Goal: Task Accomplishment & Management: Complete application form

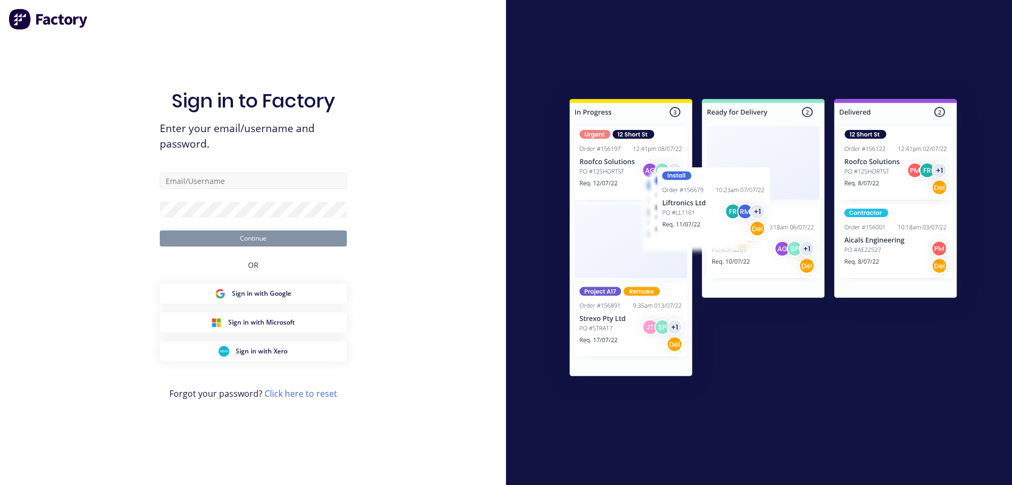
click at [240, 181] on input "text" at bounding box center [253, 181] width 187 height 16
type input "[EMAIL_ADDRESS][DOMAIN_NAME]"
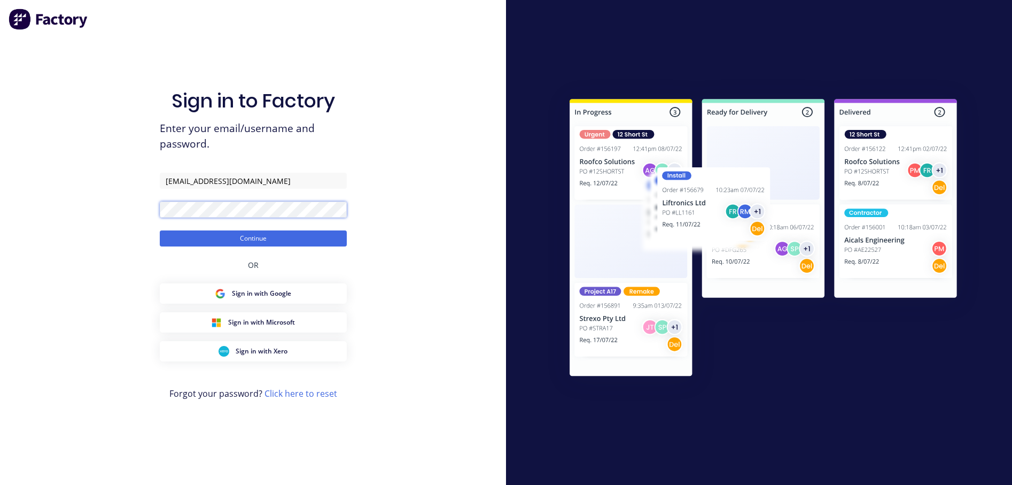
click at [160, 230] on button "Continue" at bounding box center [253, 238] width 187 height 16
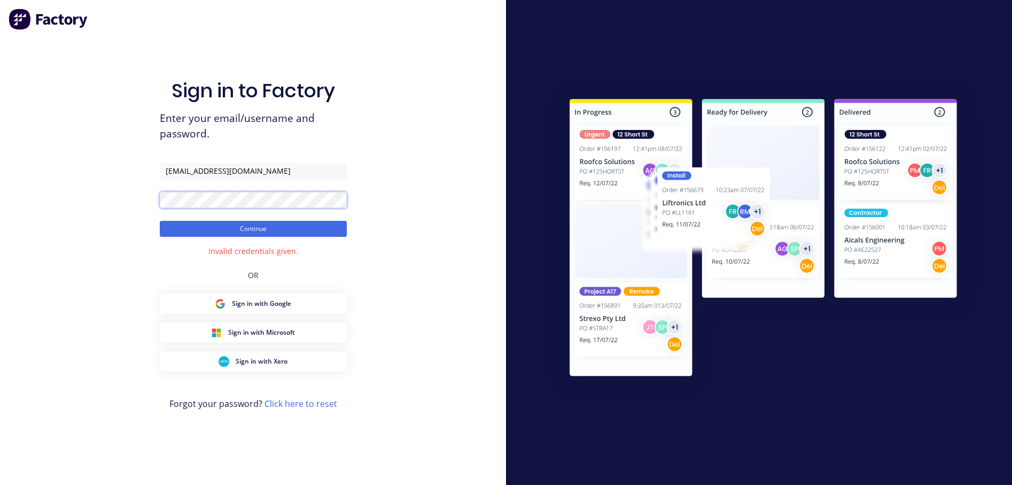
click at [104, 210] on div "Sign in to Factory Enter your email/username and password. [PERSON_NAME][EMAIL_…" at bounding box center [253, 242] width 506 height 485
click at [160, 221] on button "Continue" at bounding box center [253, 229] width 187 height 16
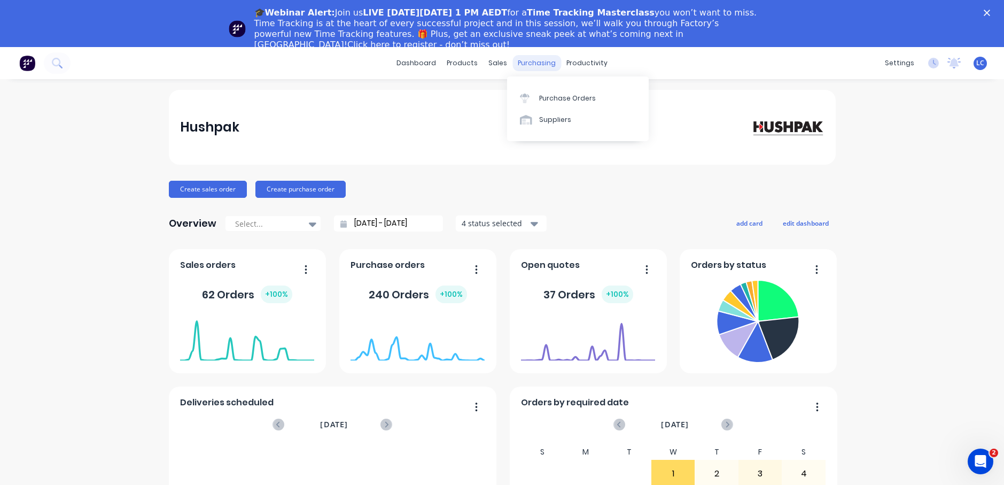
click at [518, 62] on div "purchasing" at bounding box center [537, 63] width 49 height 16
click at [594, 160] on div "Timesheets" at bounding box center [606, 163] width 40 height 10
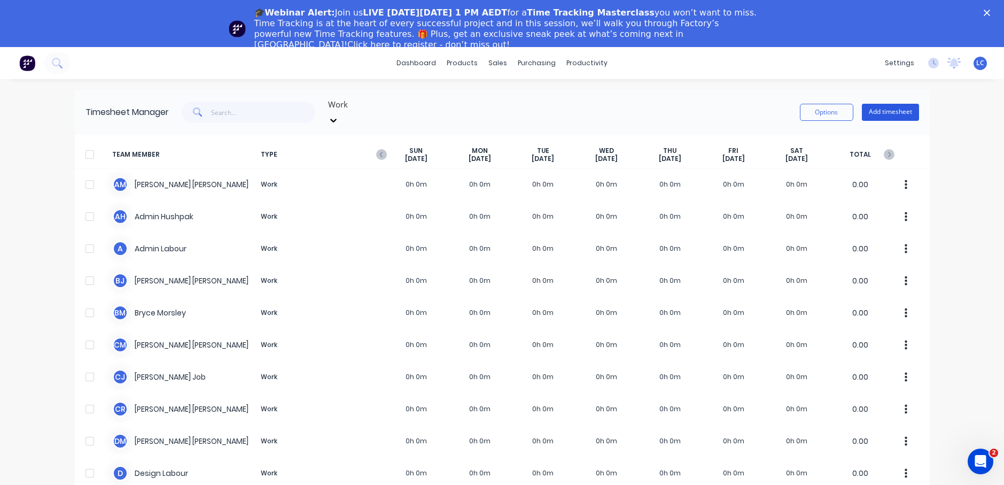
click at [897, 110] on button "Add timesheet" at bounding box center [890, 112] width 57 height 17
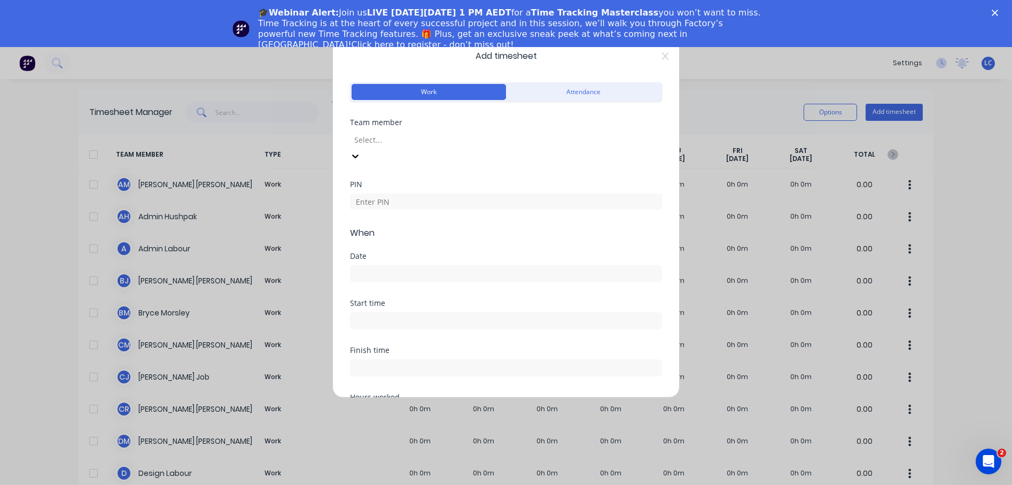
click at [448, 142] on div at bounding box center [430, 139] width 154 height 13
click at [975, 137] on div "Add timesheet Work Attendance Team member Select... PIN When Date Start time Fi…" at bounding box center [506, 242] width 1012 height 485
click at [662, 59] on icon at bounding box center [665, 55] width 6 height 7
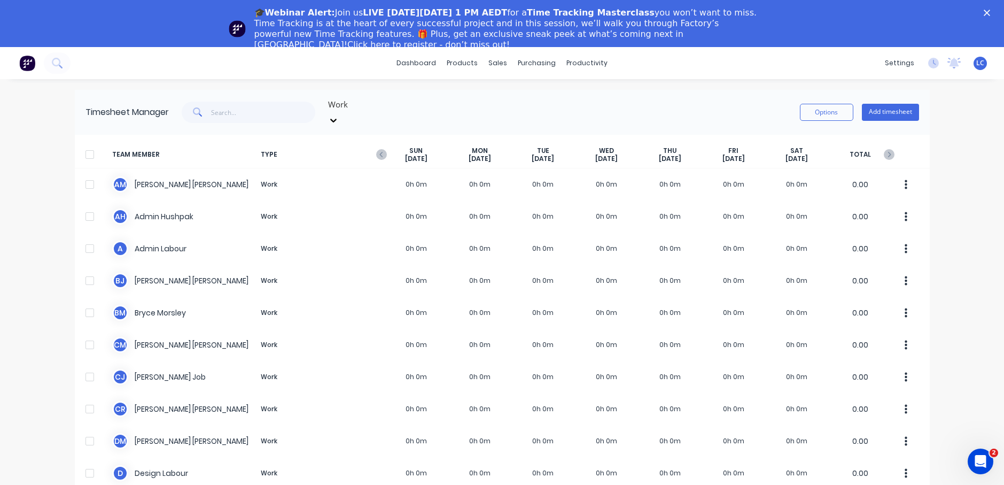
click at [990, 13] on polygon "Close" at bounding box center [987, 13] width 6 height 6
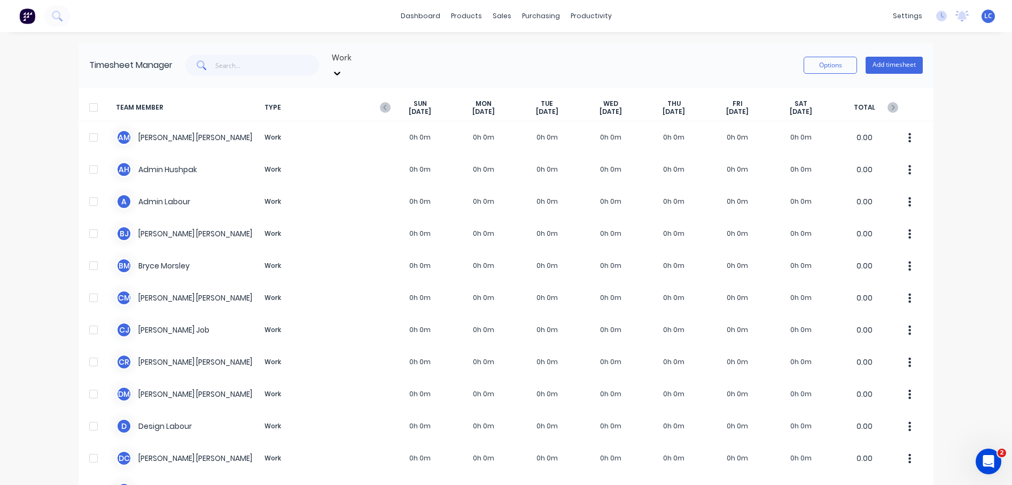
click at [984, 17] on span "LC" at bounding box center [988, 16] width 8 height 10
click at [885, 110] on div "Profile" at bounding box center [892, 113] width 21 height 10
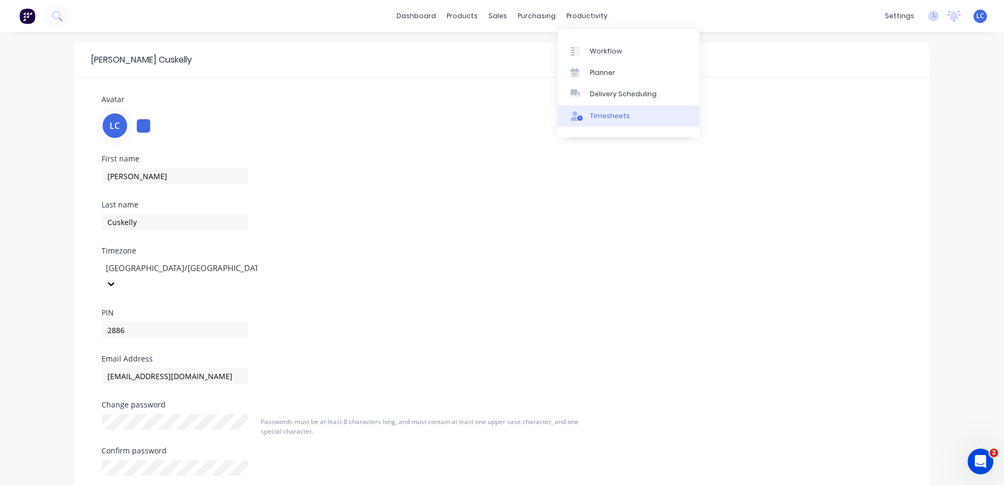
click at [608, 114] on div "Timesheets" at bounding box center [610, 116] width 40 height 10
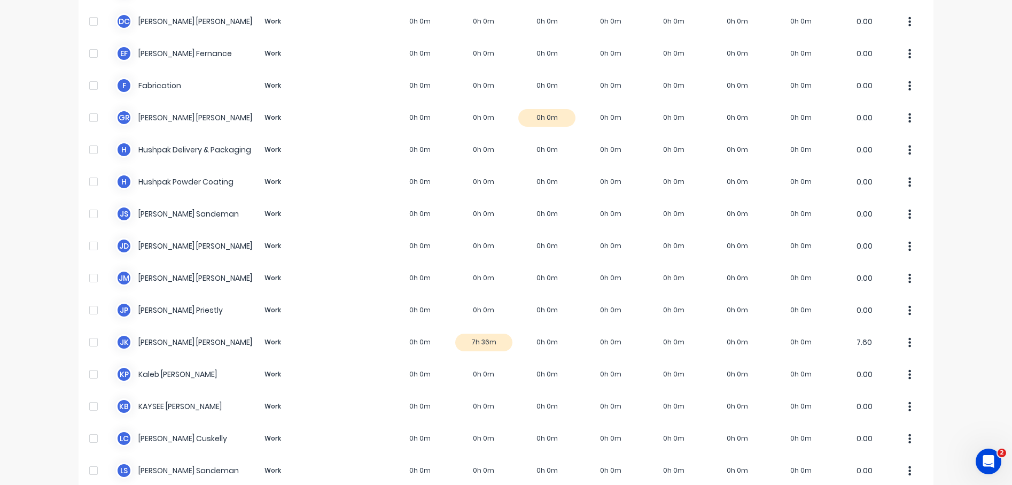
scroll to position [479, 0]
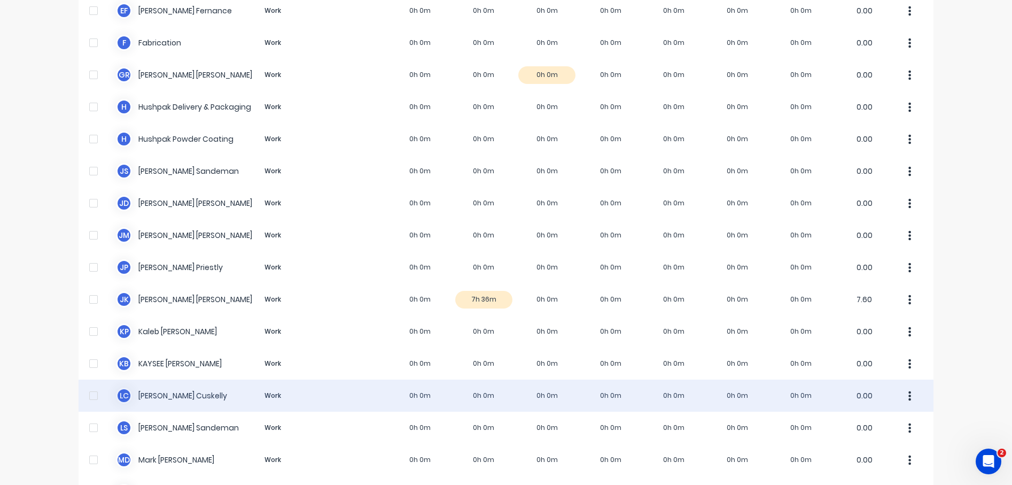
click at [156, 386] on div "L C [PERSON_NAME] Work 0h 0m 0h 0m 0h 0m 0h 0m 0h 0m 0h 0m 0h 0m 0.00" at bounding box center [506, 395] width 855 height 32
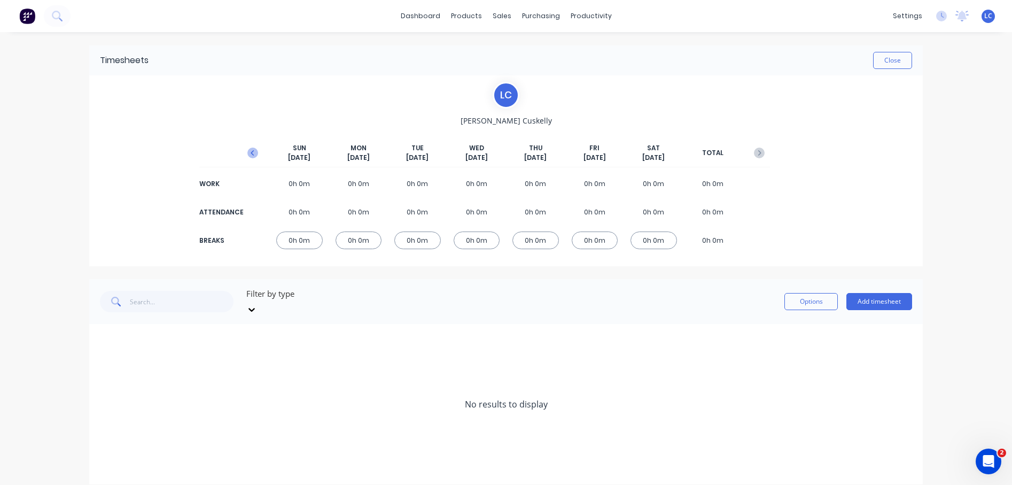
click at [250, 151] on icon "button" at bounding box center [252, 153] width 11 height 11
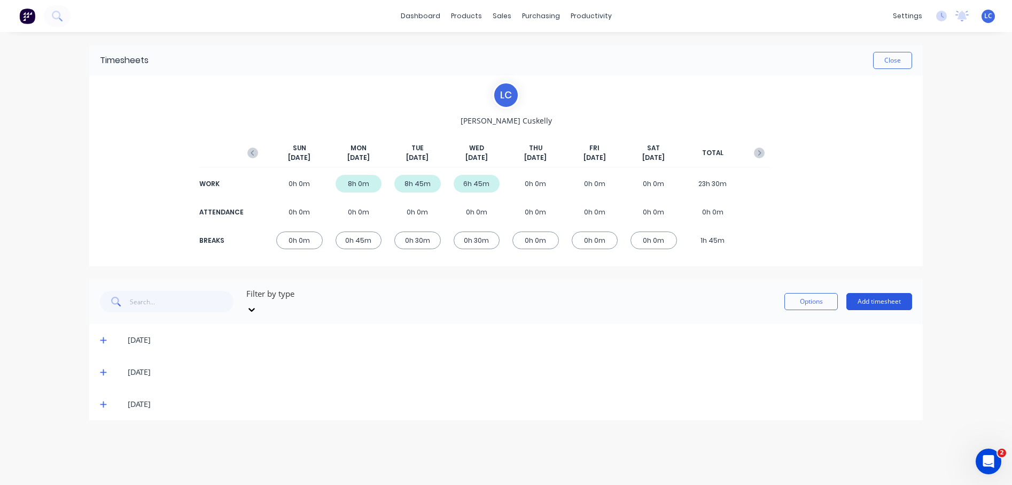
click at [890, 298] on button "Add timesheet" at bounding box center [880, 301] width 66 height 17
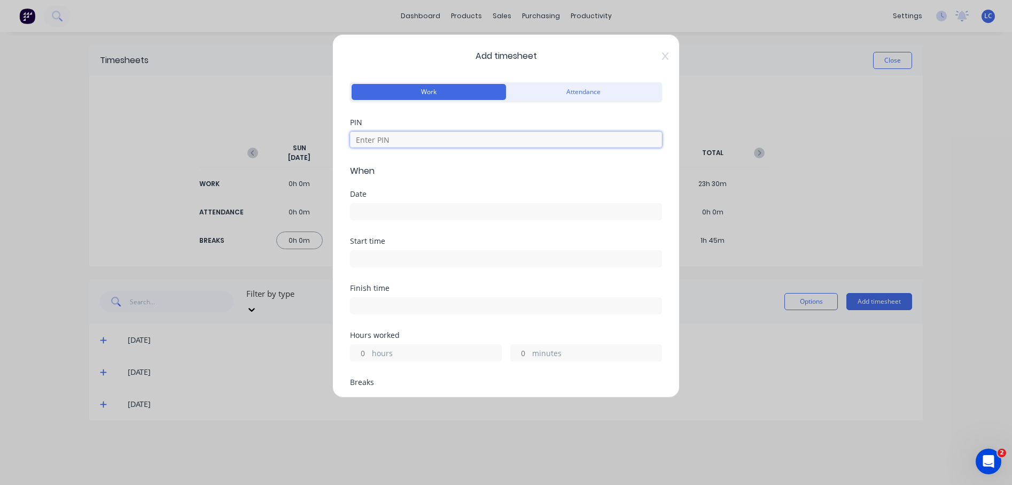
click at [489, 145] on input at bounding box center [506, 139] width 312 height 16
type input "2886"
click at [662, 56] on icon at bounding box center [665, 56] width 6 height 9
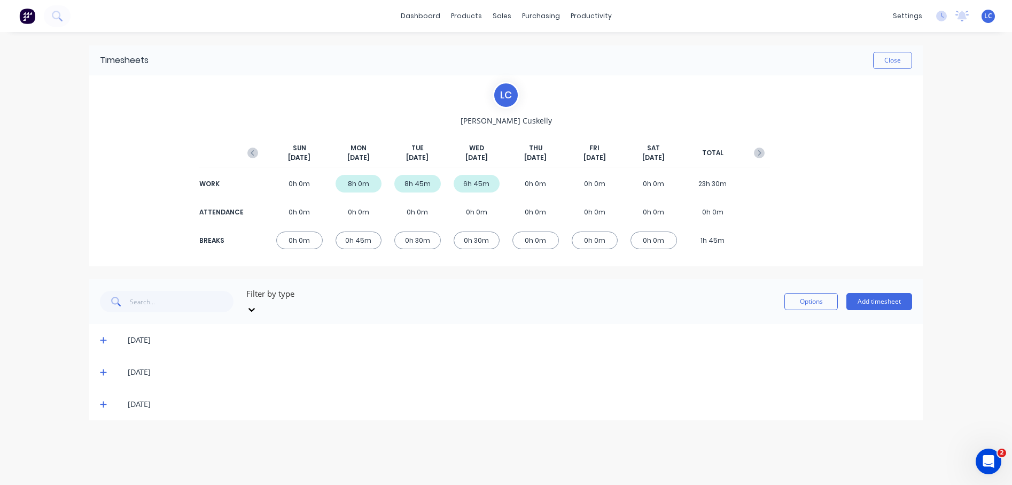
click at [104, 401] on icon at bounding box center [103, 404] width 6 height 6
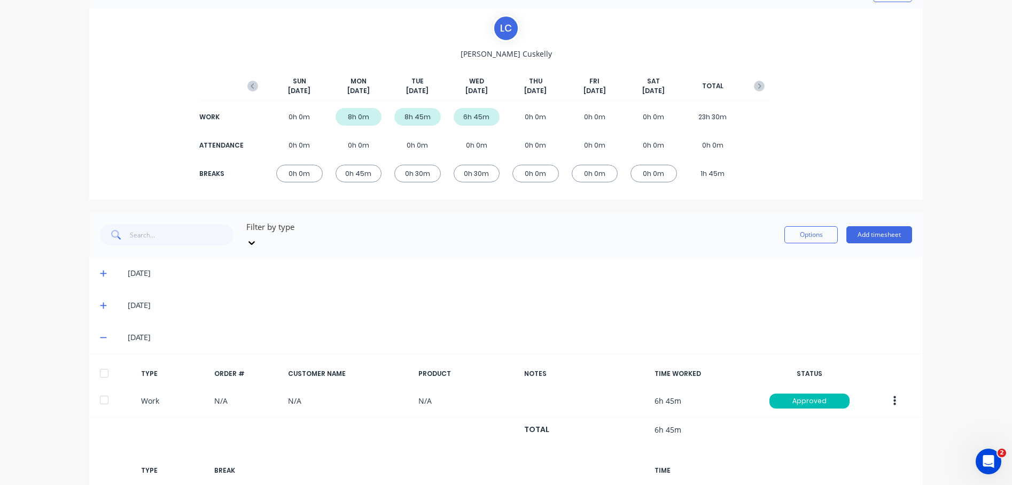
scroll to position [69, 0]
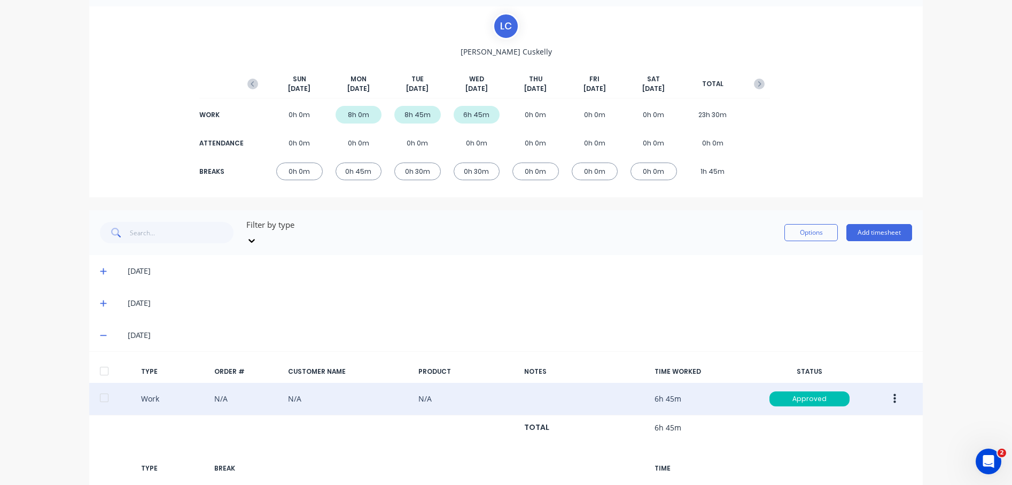
click at [894, 394] on icon "button" at bounding box center [895, 399] width 3 height 10
click at [830, 372] on div "Duplicate" at bounding box center [857, 379] width 82 height 15
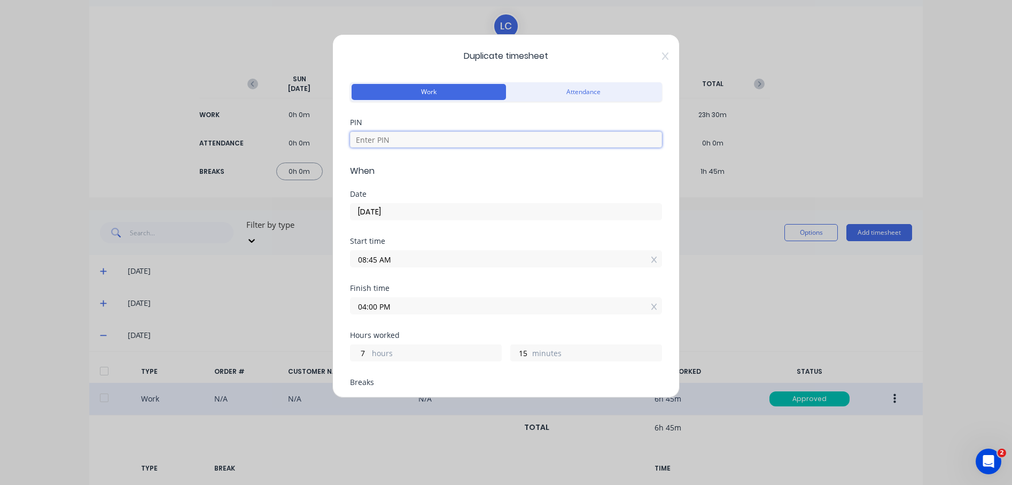
click at [494, 136] on input at bounding box center [506, 139] width 312 height 16
type input "2886"
click at [486, 209] on input "[DATE]" at bounding box center [506, 212] width 311 height 16
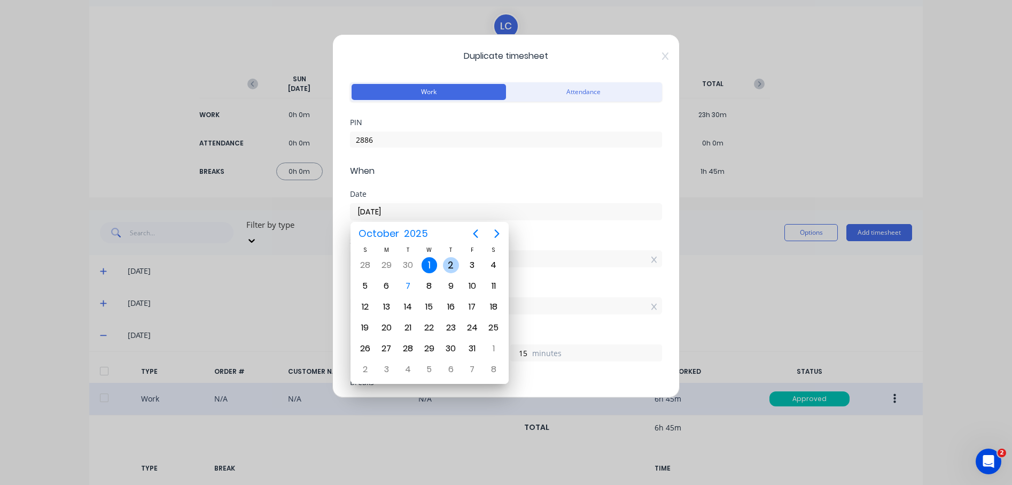
click at [451, 267] on div "2" at bounding box center [451, 265] width 16 height 16
type input "[DATE]"
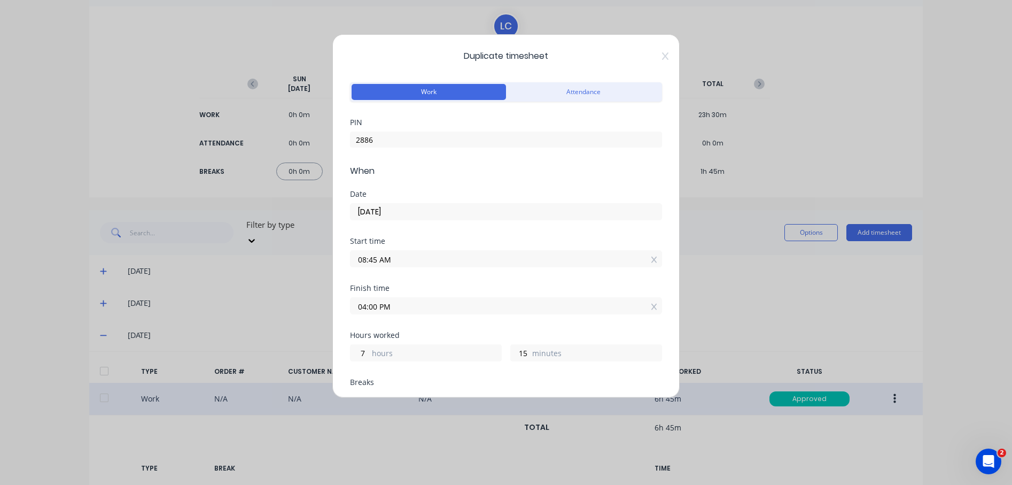
click at [504, 259] on input "08:45 AM" at bounding box center [506, 259] width 311 height 16
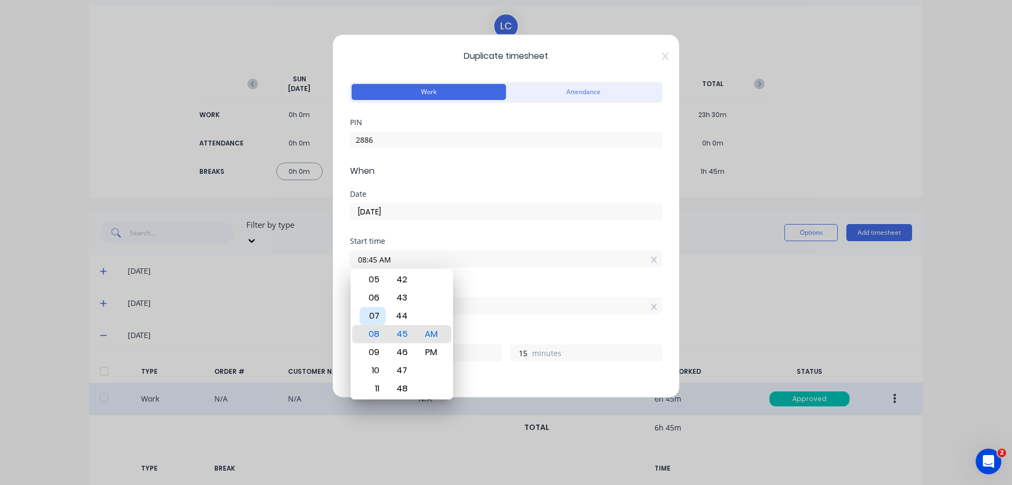
click at [373, 314] on div "07" at bounding box center [373, 316] width 26 height 18
type input "07:45 AM"
type input "8"
click at [401, 282] on div "42" at bounding box center [402, 279] width 26 height 18
type input "07:42 AM"
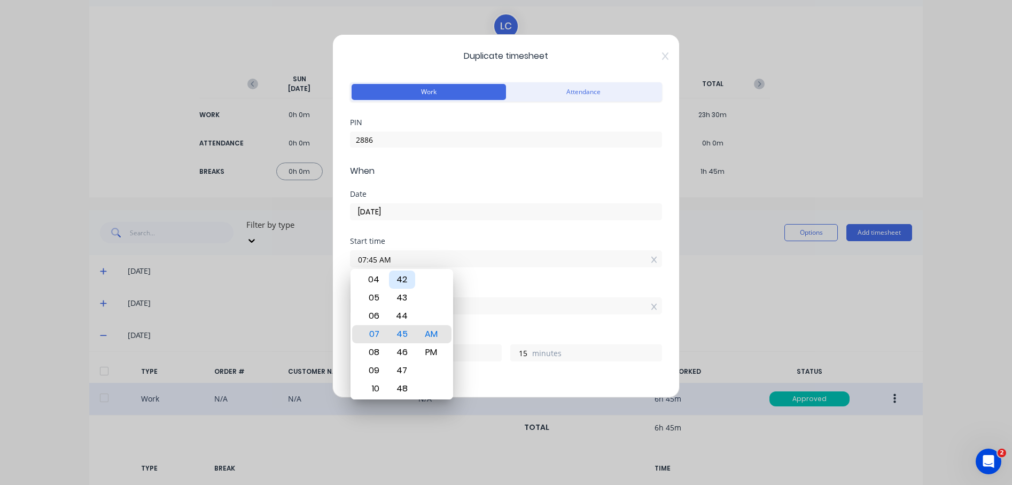
type input "18"
click at [401, 282] on div "39" at bounding box center [402, 279] width 26 height 18
type input "07:39 AM"
type input "21"
click at [401, 282] on div "36" at bounding box center [402, 279] width 26 height 18
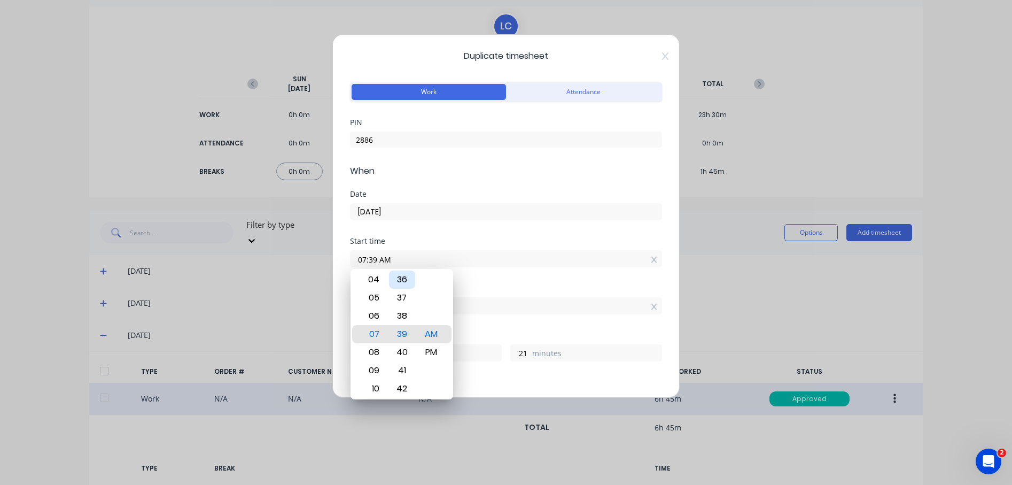
type input "07:36 AM"
type input "24"
click at [401, 282] on div "33" at bounding box center [402, 279] width 26 height 18
type input "07:33 AM"
type input "27"
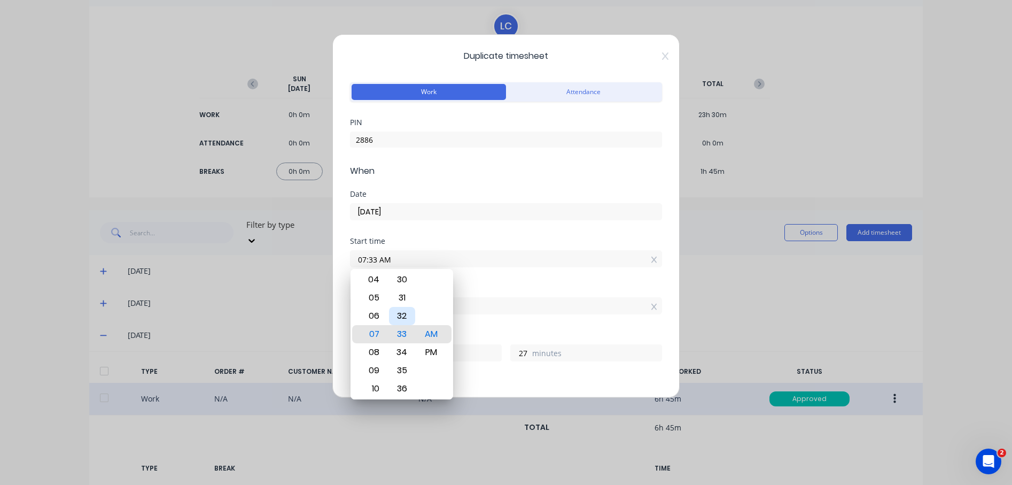
click at [401, 282] on div "00 01 02 03 04 05 06 07 08 09 10 11 12 13 14 15 16 17 18 19 20 21 22 23 24 25 2…" at bounding box center [401, 352] width 29 height 1472
click at [401, 282] on div "00 01 02 03 04 05 06 07 08 09 10 11 12 13 14 15 16 17 18 19 20 21 22 23 24 25 2…" at bounding box center [401, 334] width 29 height 1472
click at [401, 282] on div "30" at bounding box center [402, 279] width 26 height 18
type input "07:30 AM"
type input "30"
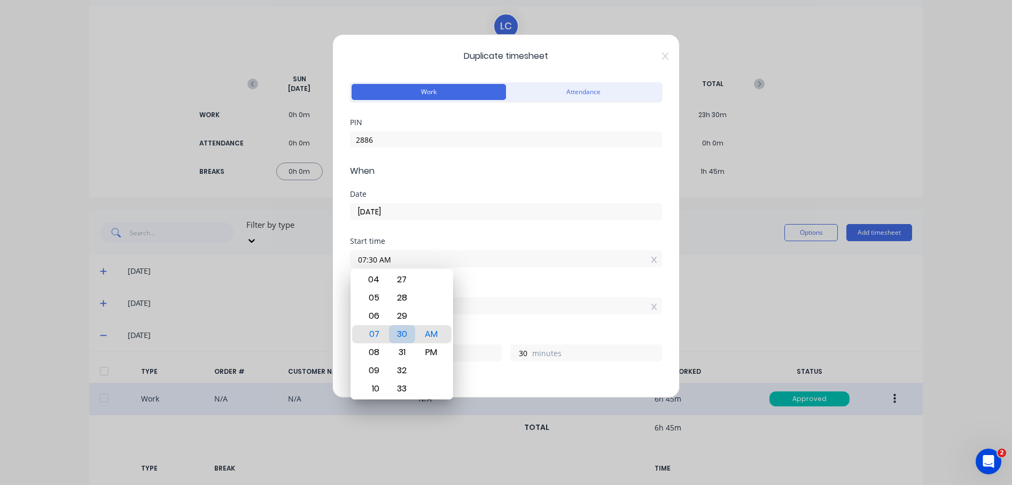
click at [401, 282] on div "00 01 02 03 04 05 06 07 08 09 10 11 12 13 14 15 16 17 18 19 20 21 22 23 24 25 2…" at bounding box center [401, 389] width 29 height 1472
click at [401, 282] on div "00 01 02 03 04 05 06 07 08 09 10 11 12 13 14 15 16 17 18 19 20 21 22 23 24 25 2…" at bounding box center [401, 334] width 29 height 1472
click at [401, 282] on div "27" at bounding box center [402, 279] width 26 height 18
type input "07:27 AM"
type input "33"
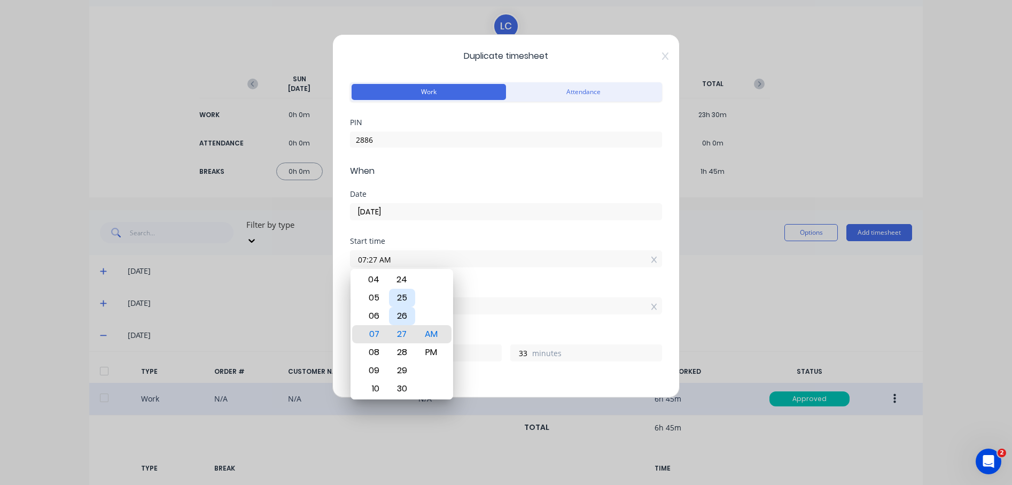
click at [401, 282] on div "00 01 02 03 04 05 06 07 08 09 10 11 12 13 14 15 16 17 18 19 20 21 22 23 24 25 2…" at bounding box center [401, 352] width 29 height 1472
click at [401, 282] on div "24" at bounding box center [402, 279] width 26 height 18
type input "07:24 AM"
type input "36"
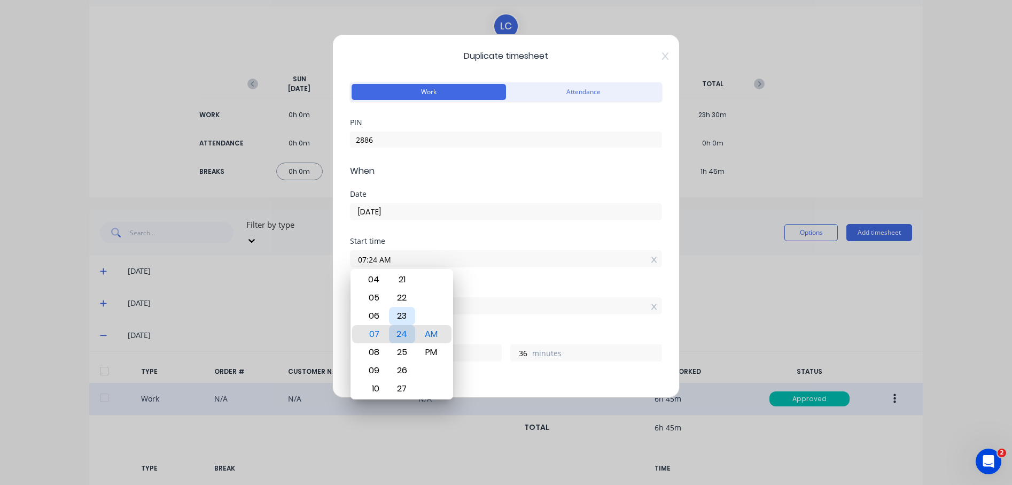
click at [401, 282] on div "00 01 02 03 04 05 06 07 08 09 10 11 12 13 14 15 16 17 18 19 20 21 22 23 24 25 2…" at bounding box center [401, 389] width 29 height 1472
click at [401, 282] on div "00 01 02 03 04 05 06 07 08 09 10 11 12 13 14 15 16 17 18 19 20 21 22 23 24 25 2…" at bounding box center [401, 334] width 29 height 1472
click at [401, 282] on div "21" at bounding box center [402, 279] width 26 height 18
type input "07:21 AM"
type input "39"
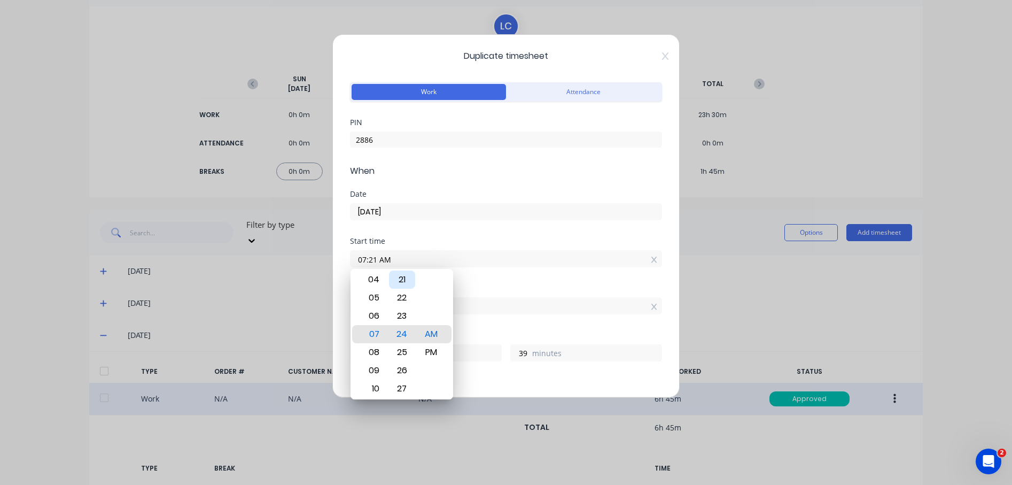
click at [401, 282] on div "00 01 02 03 04 05 06 07 08 09 10 11 12 13 14 15 16 17 18 19 20 21 22 23 24 25 2…" at bounding box center [401, 334] width 29 height 1472
click at [401, 282] on div "00 01 02 03 04 05 06 07 08 09 10 11 12 13 14 15 16 17 18 19 20 21 22 23 24 25 2…" at bounding box center [401, 352] width 29 height 1472
click at [401, 282] on div "18" at bounding box center [402, 279] width 26 height 18
type input "07:18 AM"
type input "42"
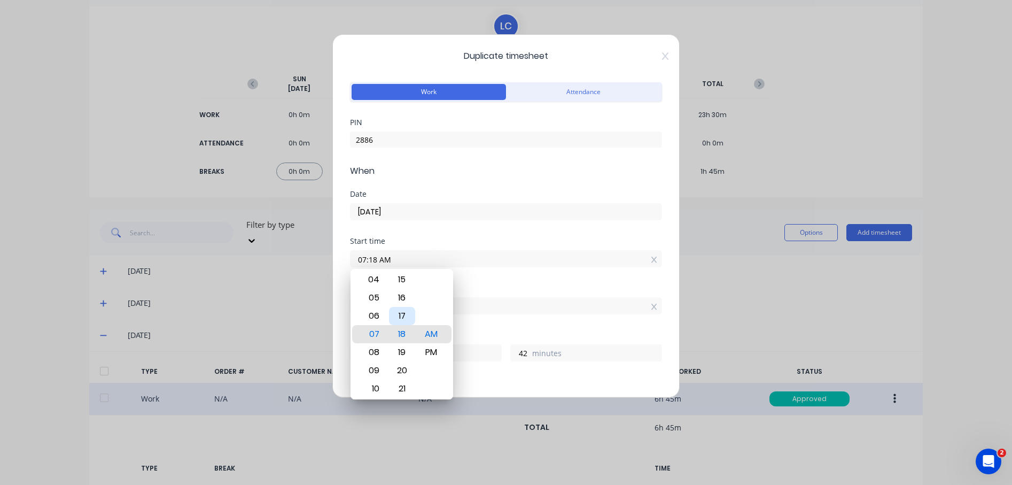
click at [401, 282] on div "00 01 02 03 04 05 06 07 08 09 10 11 12 13 14 15 16 17 18 19 20 21 22 23 24 25 2…" at bounding box center [401, 389] width 29 height 1472
click at [401, 282] on div "00 01 02 03 04 05 06 07 08 09 10 11 12 13 14 15 16 17 18 19 20 21 22 23 24 25 2…" at bounding box center [401, 334] width 29 height 1472
click at [401, 282] on div "15" at bounding box center [402, 279] width 26 height 18
type input "07:15 AM"
type input "45"
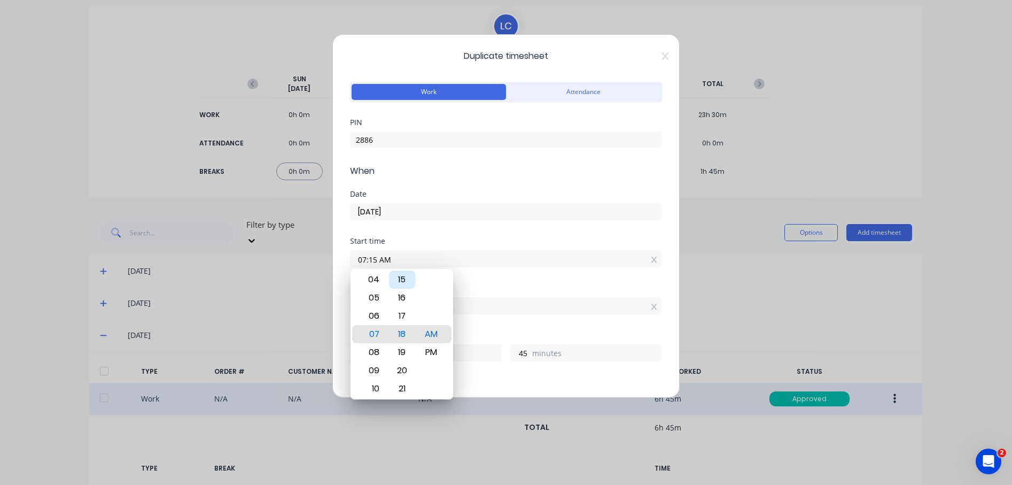
click at [401, 282] on div "00 01 02 03 04 05 06 07 08 09 10 11 12 13 14 15 16 17 18 19 20 21 22 23 24 25 2…" at bounding box center [401, 334] width 29 height 1472
click at [401, 282] on div "00 01 02 03 04 05 06 07 08 09 10 11 12 13 14 15 16 17 18 19 20 21 22 23 24 25 2…" at bounding box center [401, 352] width 29 height 1472
click at [401, 282] on div "12" at bounding box center [402, 279] width 26 height 18
type input "07:12 AM"
type input "48"
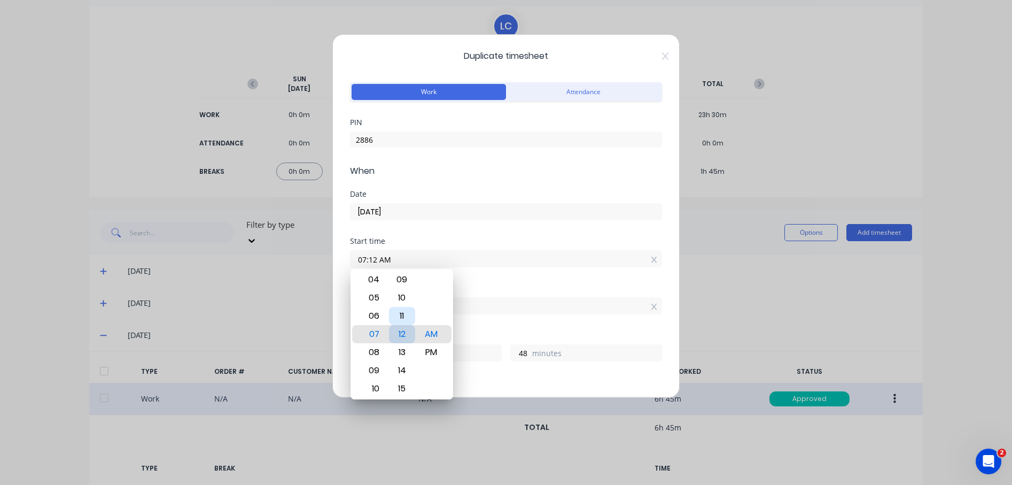
click at [401, 282] on div "00 01 02 03 04 05 06 07 08 09 10 11 12 13 14 15 16 17 18 19 20 21 22 23 24 25 2…" at bounding box center [401, 389] width 29 height 1472
click at [401, 282] on div "00 01 02 03 04 05 06 07 08 09 10 11 12 13 14 15 16 17 18 19 20 21 22 23 24 25 2…" at bounding box center [401, 334] width 29 height 1472
click at [401, 282] on div "09" at bounding box center [402, 279] width 26 height 18
type input "07:09 AM"
type input "51"
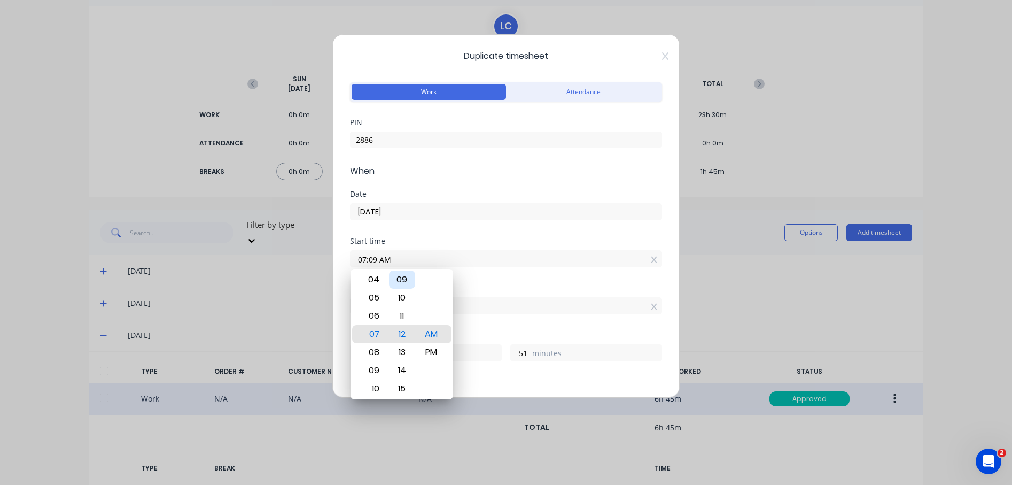
click at [401, 282] on div "00 01 02 03 04 05 06 07 08 09 10 11 12 13 14 15 16 17 18 19 20 21 22 23 24 25 2…" at bounding box center [401, 334] width 29 height 1472
click at [401, 282] on div "00 01 02 03 04 05 06 07 08 09 10 11 12 13 14 15 16 17 18 19 20 21 22 23 24 25 2…" at bounding box center [401, 352] width 29 height 1472
click at [401, 282] on div "06" at bounding box center [402, 279] width 26 height 18
type input "07:06 AM"
type input "54"
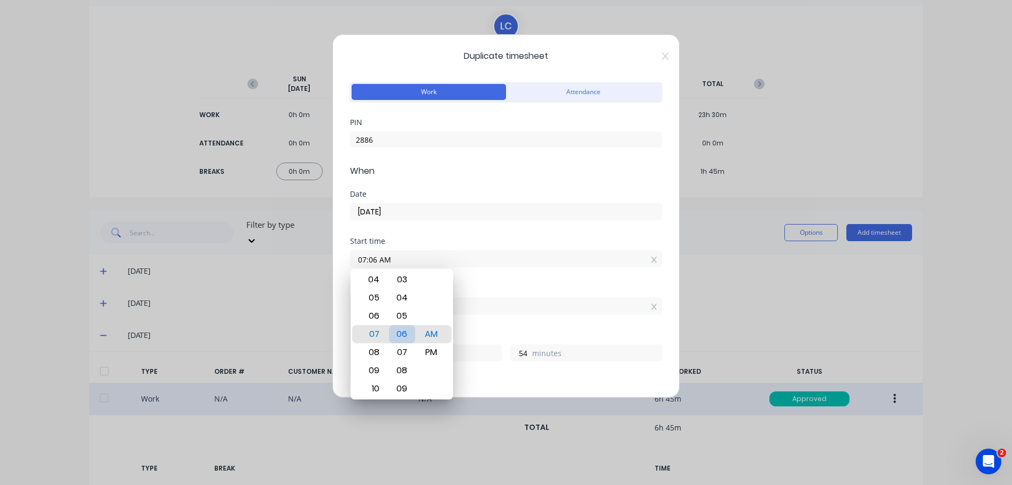
click at [401, 282] on div "00 01 02 03 04 05 06 07 08 09 10 11 12 13 14 15 16 17 18 19 20 21 22 23 24 25 2…" at bounding box center [401, 352] width 29 height 1472
click at [401, 282] on div "03" at bounding box center [402, 279] width 26 height 18
type input "07:03 AM"
type input "57"
click at [401, 282] on div "00 01 02 03 04 05 06 07 08 09 10 11 12 13 14 15 16 17 18 19 20 21 22 23 24 25 2…" at bounding box center [401, 389] width 29 height 1472
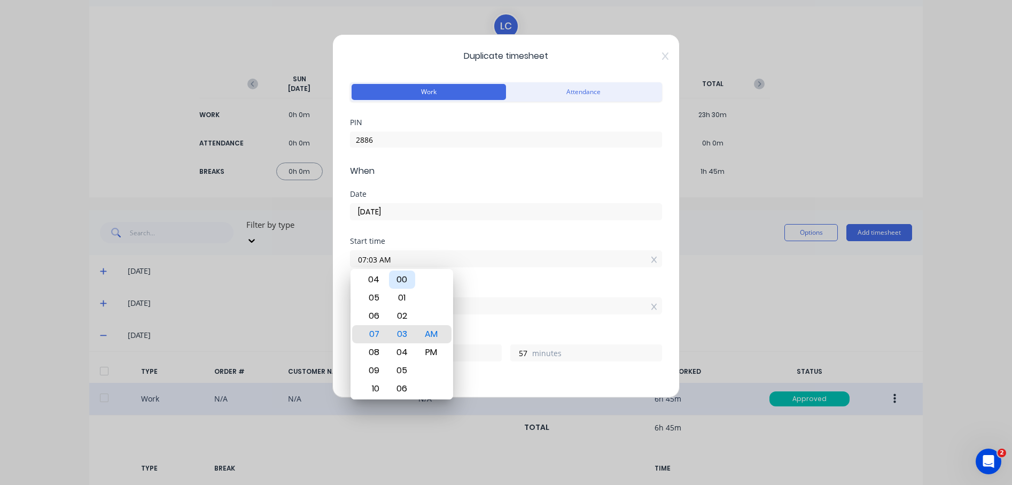
click at [401, 282] on div "00" at bounding box center [402, 279] width 26 height 18
type input "07:00 AM"
type input "9"
type input "0"
click at [436, 330] on div "AM" at bounding box center [431, 334] width 26 height 18
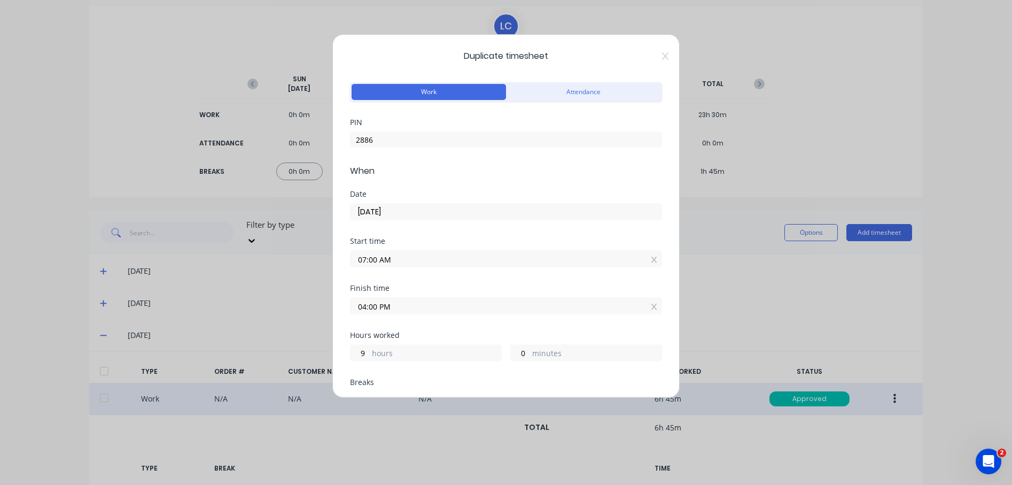
click at [432, 305] on input "04:00 PM" at bounding box center [506, 306] width 311 height 16
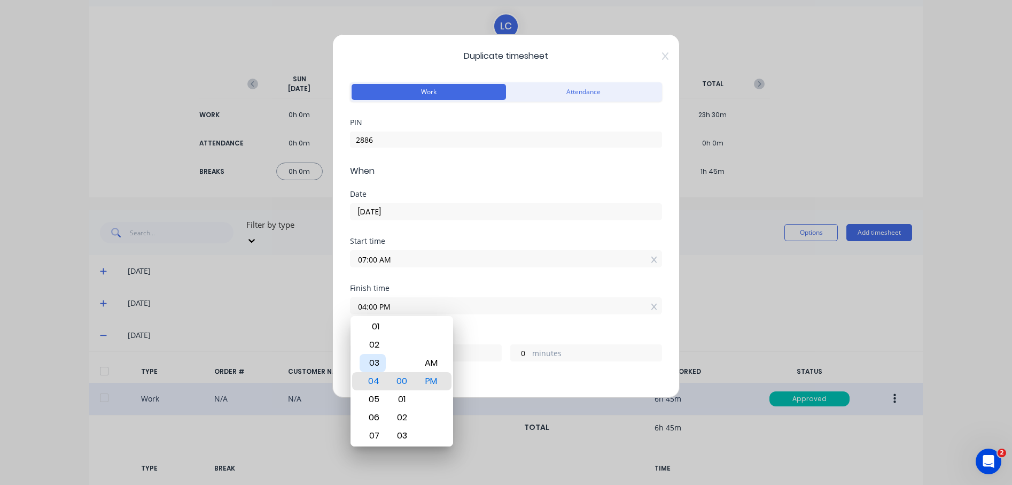
click at [374, 368] on div "03" at bounding box center [373, 363] width 26 height 18
type input "03:00 PM"
type input "8"
click at [395, 421] on div "02" at bounding box center [402, 417] width 26 height 18
type input "03:02 PM"
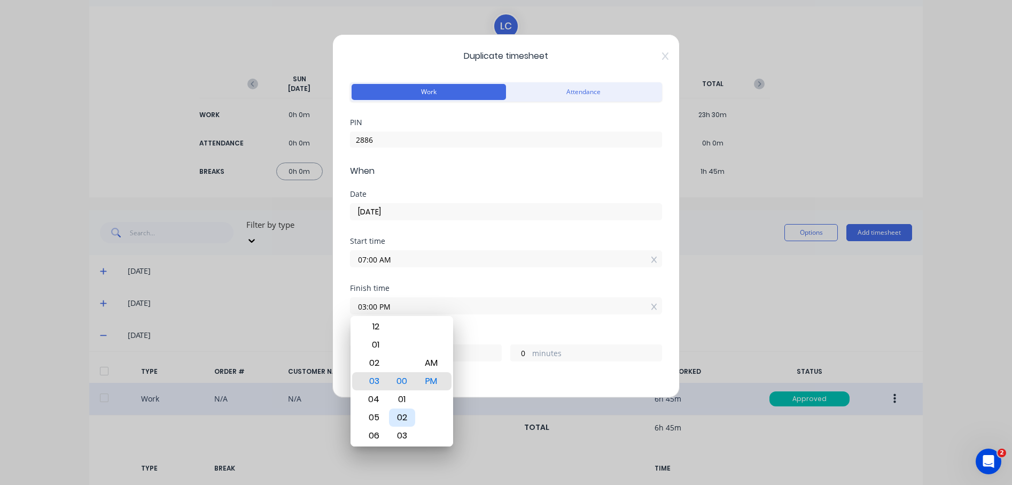
type input "2"
click at [400, 435] on div "05" at bounding box center [402, 435] width 26 height 18
type input "03:05 PM"
type input "5"
click at [400, 435] on div "00 01 02 03 04 05 06 07 08 09 10 11 12 13 14 15 16 17 18 19 20 21 22 23 24 25 2…" at bounding box center [401, 327] width 29 height 1472
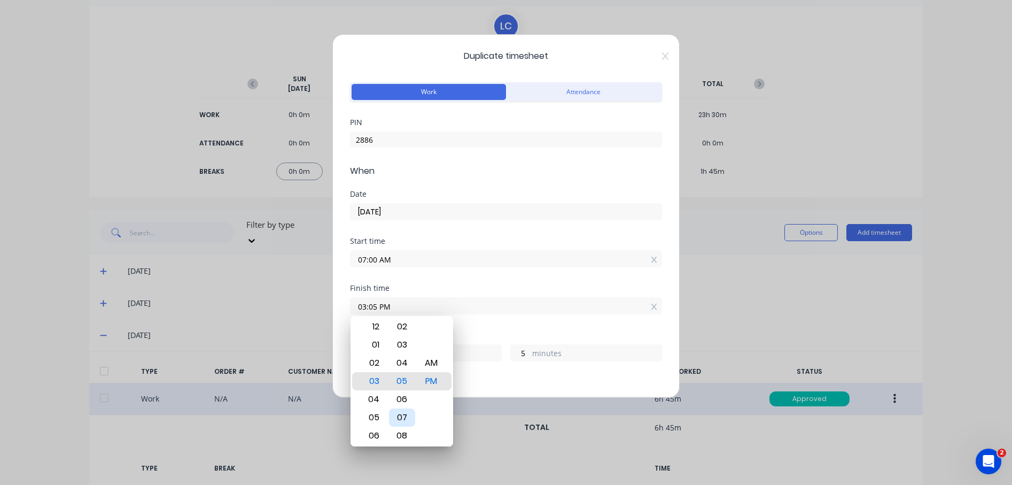
click at [400, 435] on div "00 01 02 03 04 05 06 07 08 09 10 11 12 13 14 15 16 17 18 19 20 21 22 23 24 25 2…" at bounding box center [401, 363] width 29 height 1472
click at [400, 435] on div "08" at bounding box center [402, 435] width 26 height 18
type input "03:08 PM"
type input "8"
click at [400, 435] on div "00 01 02 03 04 05 06 07 08 09 10 11 12 13 14 15 16 17 18 19 20 21 22 23 24 25 2…" at bounding box center [401, 381] width 29 height 1472
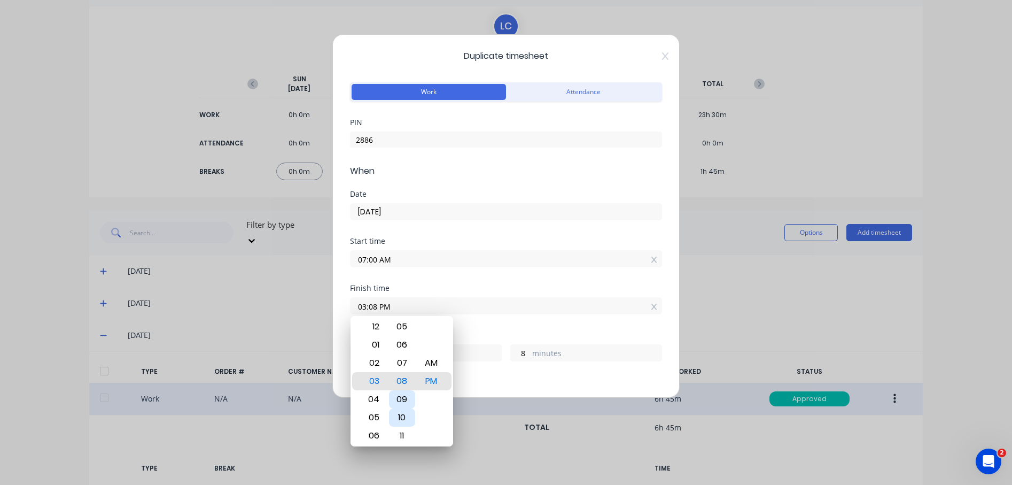
click at [400, 435] on div "00 01 02 03 04 05 06 07 08 09 10 11 12 13 14 15 16 17 18 19 20 21 22 23 24 25 2…" at bounding box center [401, 363] width 29 height 1472
click at [400, 435] on div "11" at bounding box center [402, 435] width 26 height 18
type input "03:11 PM"
type input "11"
click at [400, 435] on div "00 01 02 03 04 05 06 07 08 09 10 11 12 13 14 15 16 17 18 19 20 21 22 23 24 25 2…" at bounding box center [401, 381] width 29 height 1472
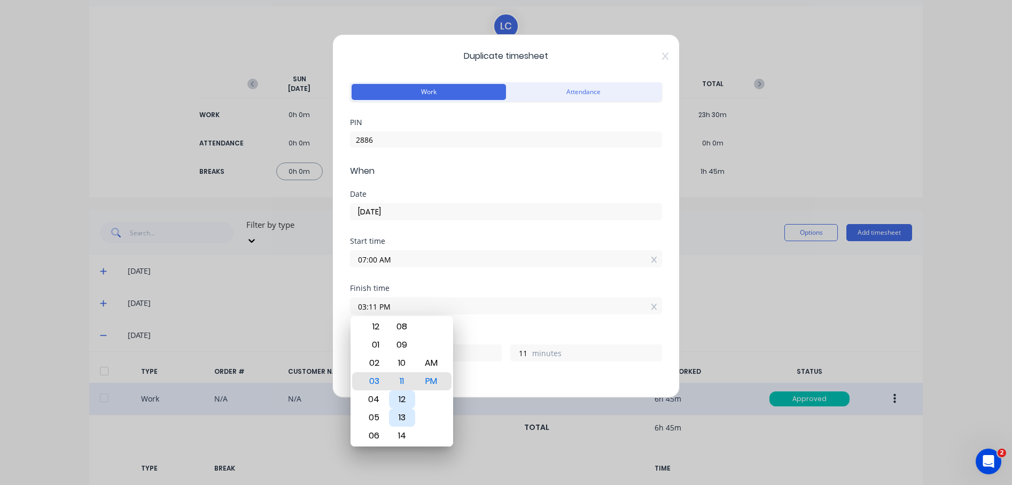
click at [400, 435] on div "00 01 02 03 04 05 06 07 08 09 10 11 12 13 14 15 16 17 18 19 20 21 22 23 24 25 2…" at bounding box center [401, 363] width 29 height 1472
click at [400, 435] on div "14" at bounding box center [402, 435] width 26 height 18
type input "03:14 PM"
type input "14"
click at [400, 435] on div "00 01 02 03 04 05 06 07 08 09 10 11 12 13 14 15 16 17 18 19 20 21 22 23 24 25 2…" at bounding box center [401, 345] width 29 height 1472
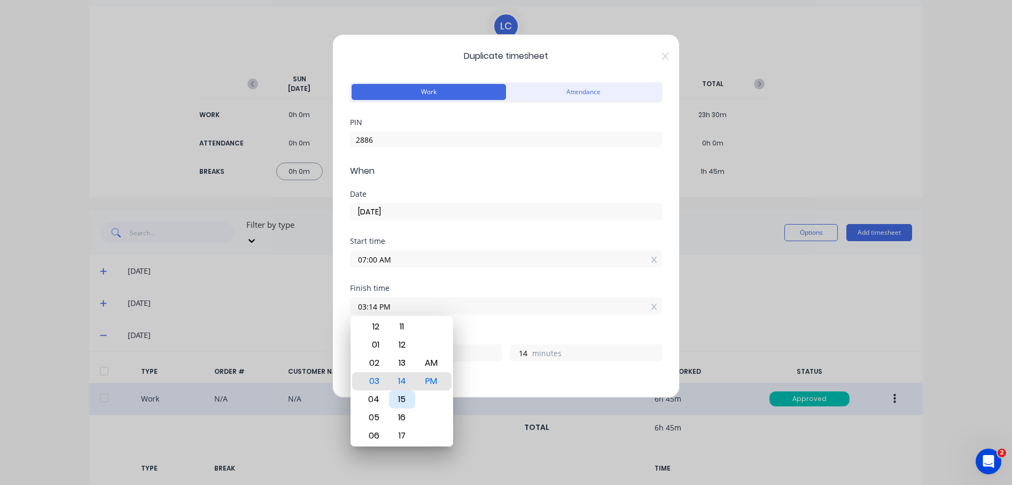
click at [400, 435] on div "00 01 02 03 04 05 06 07 08 09 10 11 12 13 14 15 16 17 18 19 20 21 22 23 24 25 2…" at bounding box center [401, 345] width 29 height 1472
click at [400, 435] on div "17" at bounding box center [402, 435] width 26 height 18
type input "03:17 PM"
type input "17"
click at [400, 435] on div "00 01 02 03 04 05 06 07 08 09 10 11 12 13 14 15 16 17 18 19 20 21 22 23 24 25 2…" at bounding box center [401, 327] width 29 height 1472
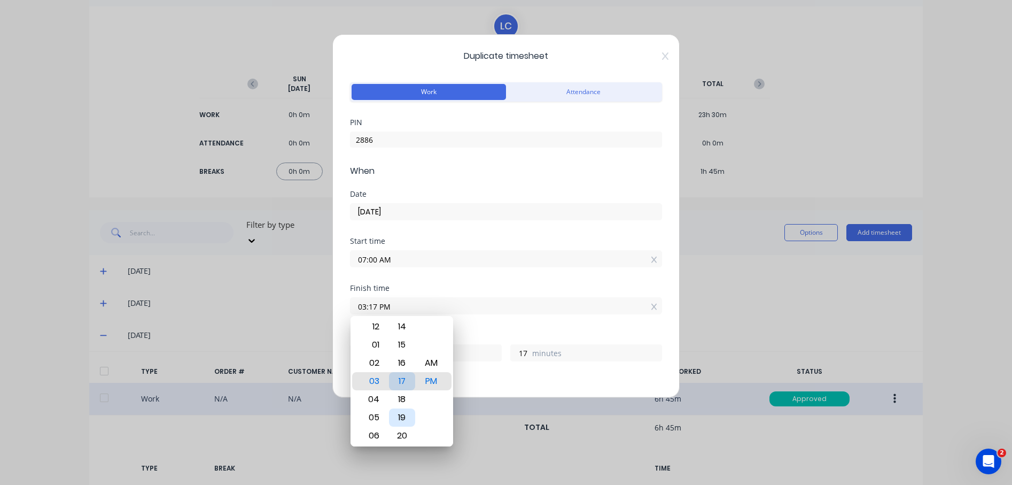
click at [400, 435] on div "20" at bounding box center [402, 435] width 26 height 18
type input "03:20 PM"
type input "20"
click at [400, 435] on div "00 01 02 03 04 05 06 07 08 09 10 11 12 13 14 15 16 17 18 19 20 21 22 23 24 25 2…" at bounding box center [401, 345] width 29 height 1472
click at [400, 435] on div "23" at bounding box center [402, 435] width 26 height 18
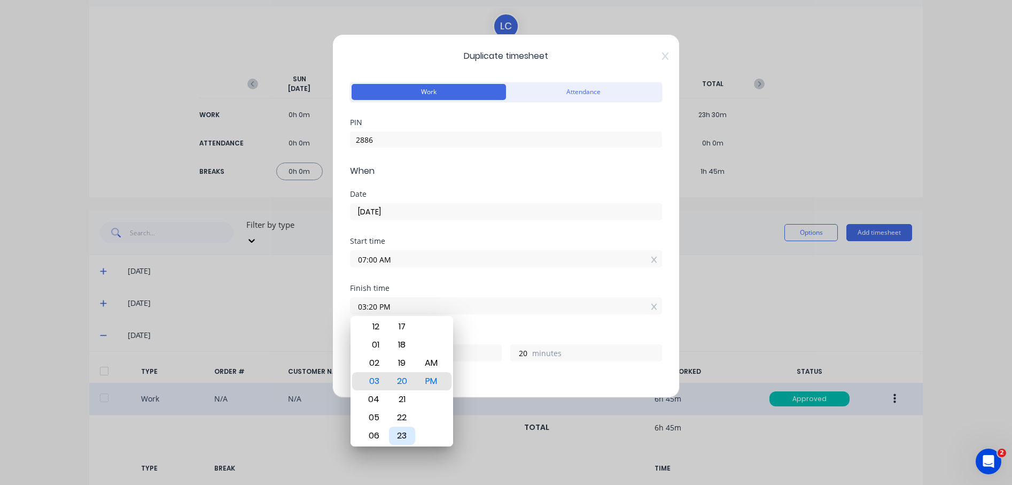
type input "03:23 PM"
type input "23"
click at [400, 435] on div "00 01 02 03 04 05 06 07 08 09 10 11 12 13 14 15 16 17 18 19 20 21 22 23 24 25 2…" at bounding box center [401, 381] width 29 height 1472
click at [400, 435] on div "00 01 02 03 04 05 06 07 08 09 10 11 12 13 14 15 16 17 18 19 20 21 22 23 24 25 2…" at bounding box center [401, 363] width 29 height 1472
click at [400, 435] on div "26" at bounding box center [402, 435] width 26 height 18
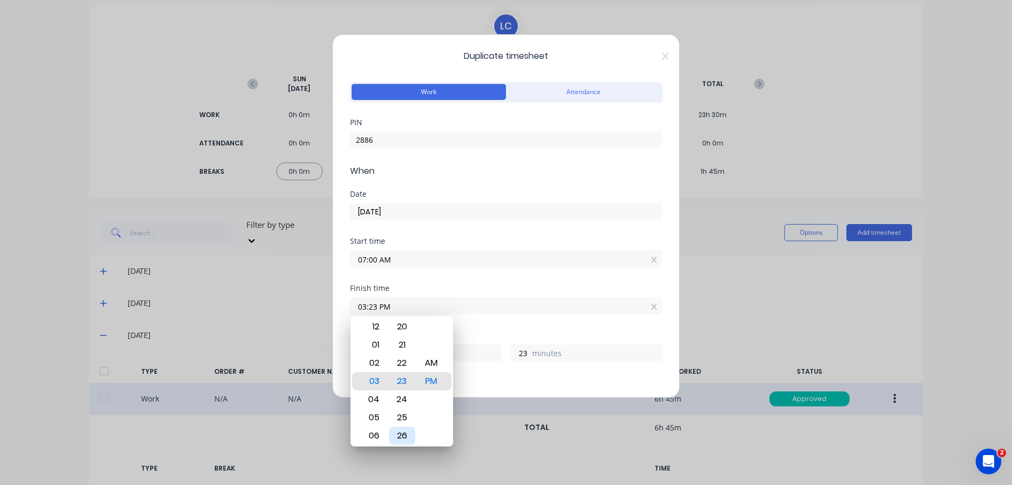
type input "03:26 PM"
type input "26"
click at [400, 435] on div "29" at bounding box center [402, 435] width 26 height 18
type input "03:29 PM"
type input "29"
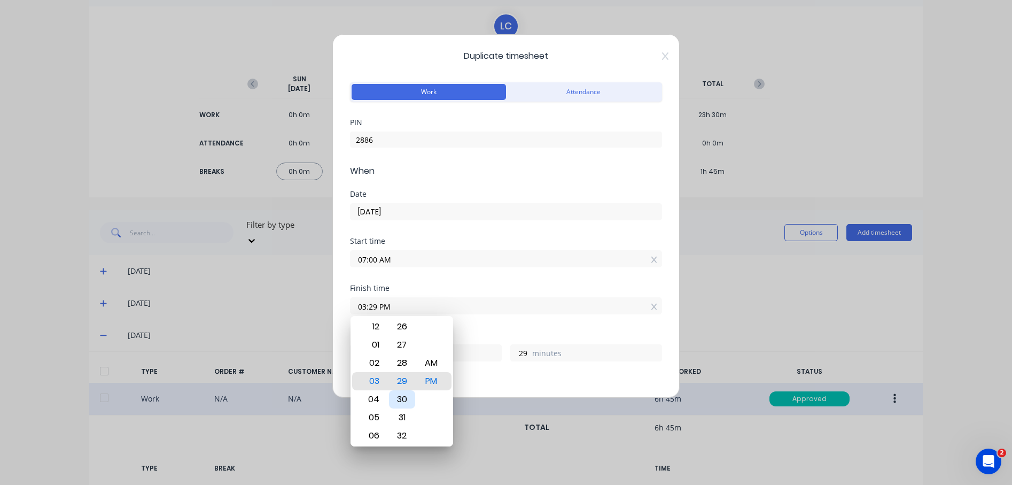
click at [399, 402] on div "30" at bounding box center [402, 399] width 26 height 18
type input "03:30 PM"
type input "30"
click at [610, 332] on div "Hours worked" at bounding box center [506, 334] width 312 height 7
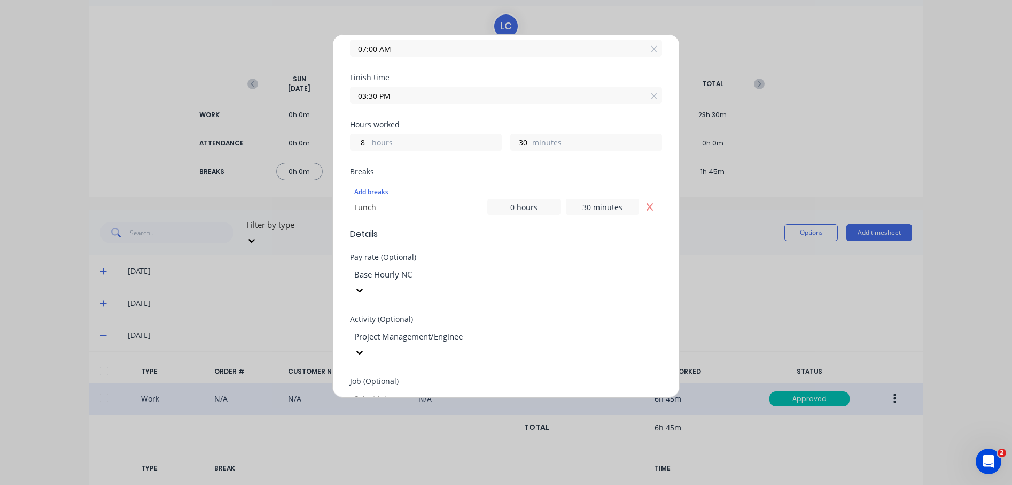
scroll to position [216, 0]
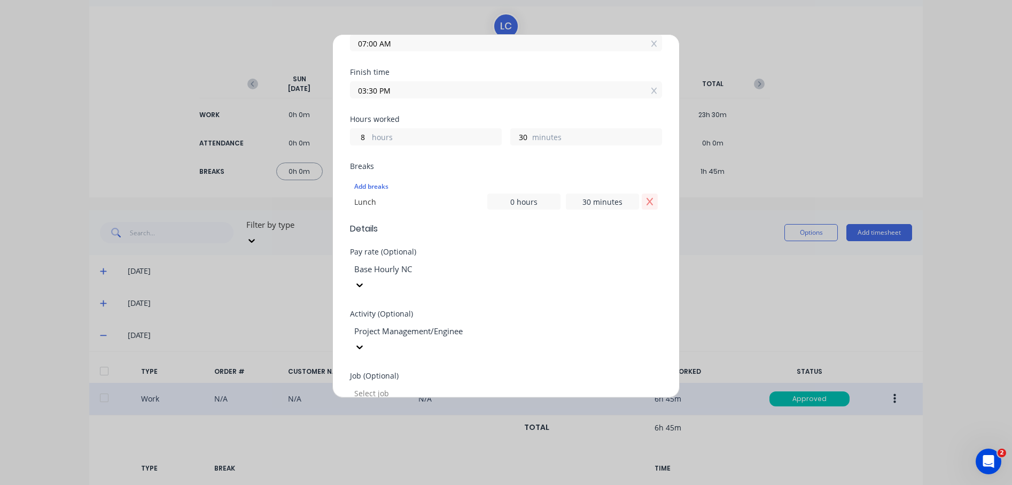
click at [647, 204] on icon "Remove Lunch" at bounding box center [650, 201] width 6 height 7
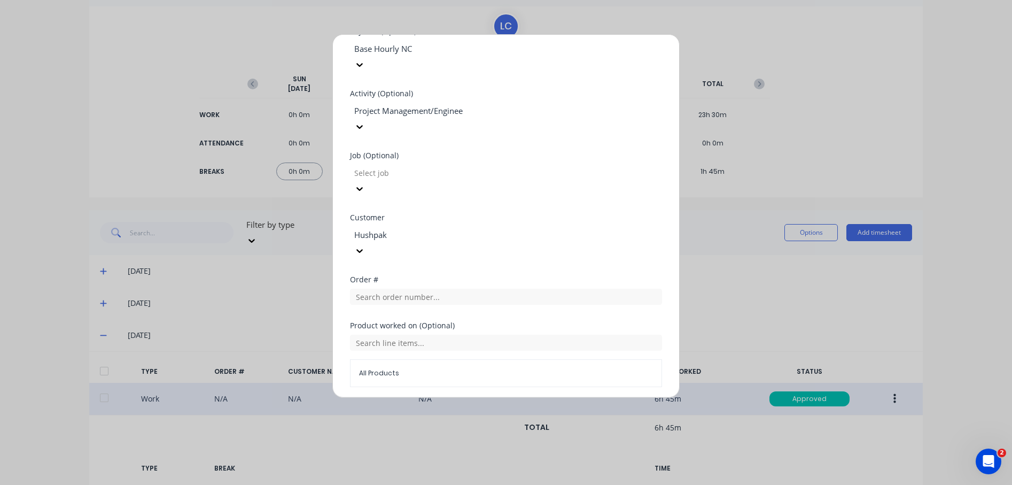
scroll to position [482, 0]
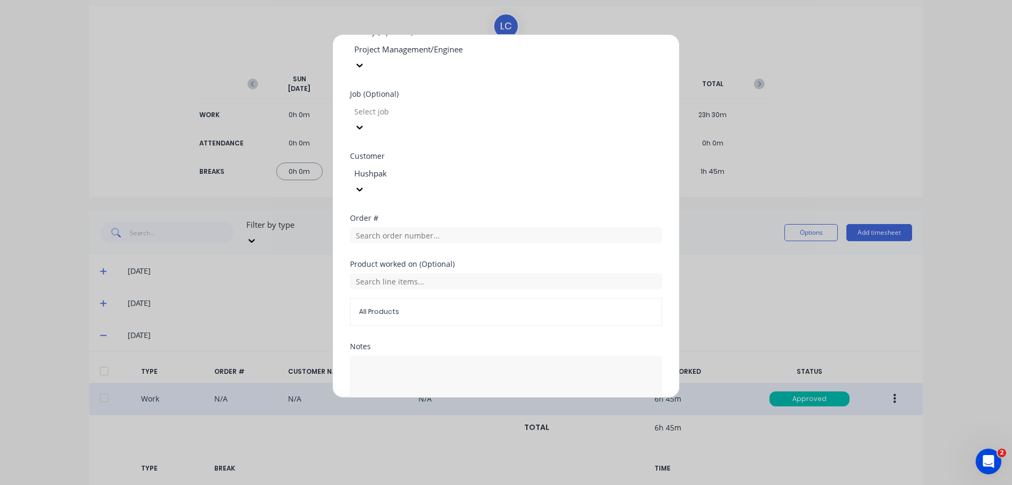
click at [473, 429] on button "Duplicate time entry" at bounding box center [480, 437] width 83 height 17
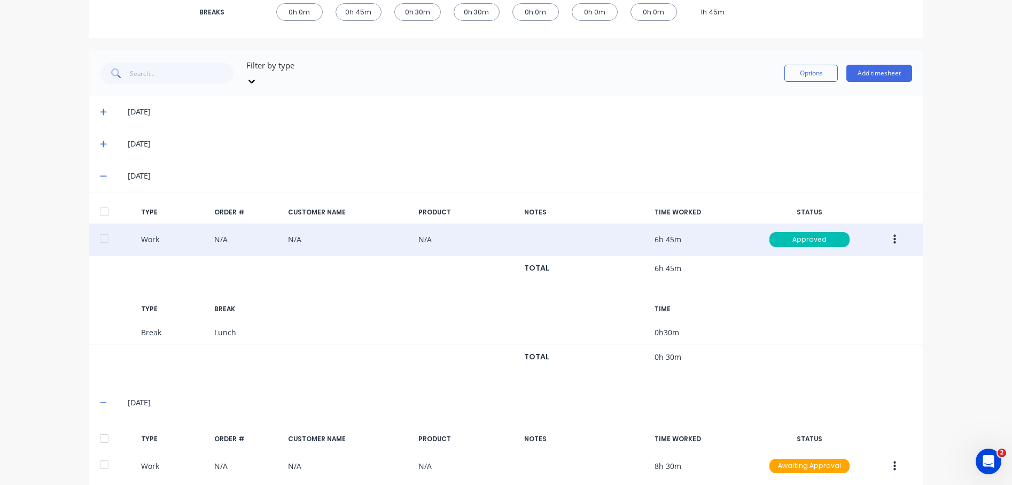
scroll to position [270, 0]
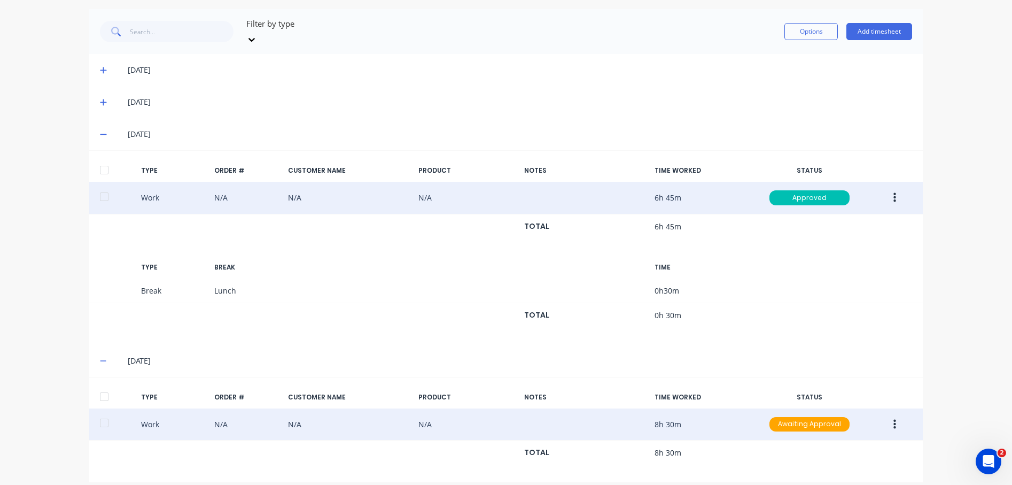
click at [894, 419] on icon "button" at bounding box center [895, 424] width 3 height 10
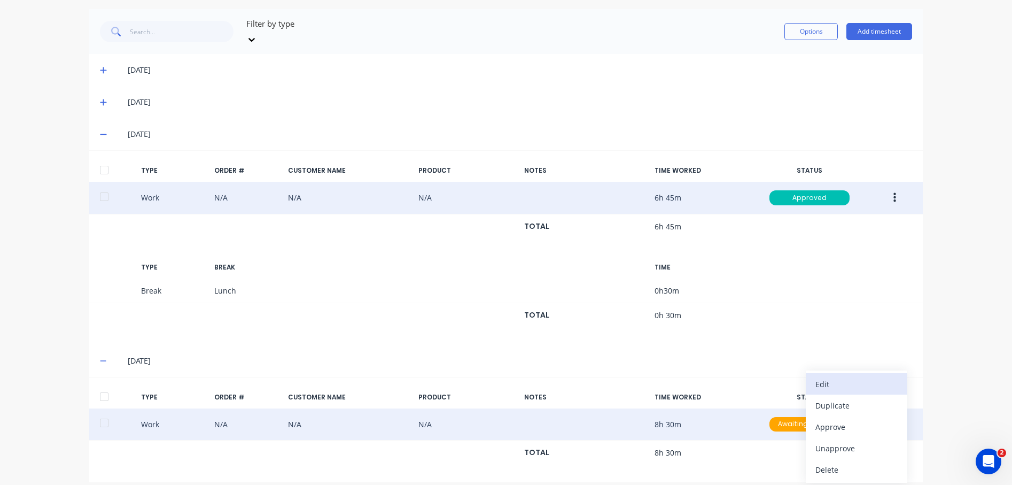
click at [833, 376] on div "Edit" at bounding box center [857, 383] width 82 height 15
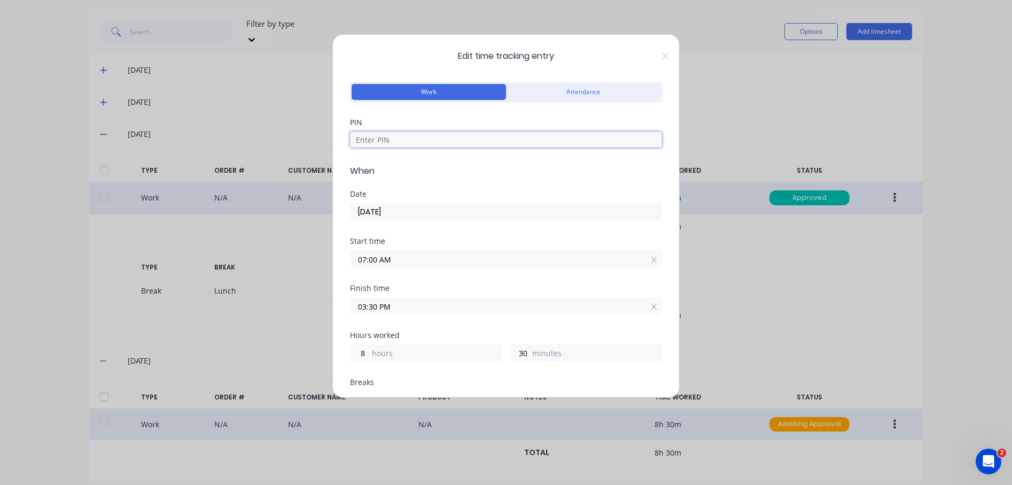
click at [399, 138] on input at bounding box center [506, 139] width 312 height 16
type input "2886"
click at [440, 208] on input "[DATE]" at bounding box center [506, 212] width 311 height 16
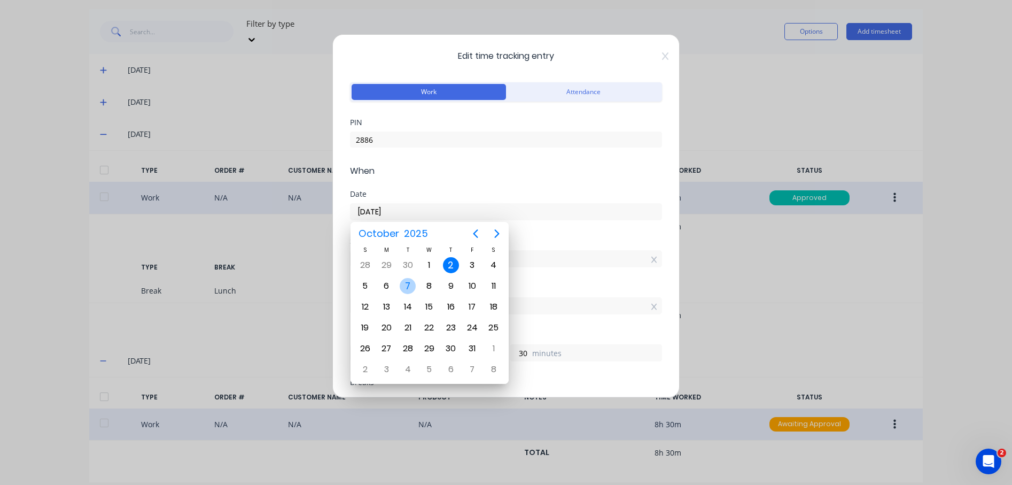
click at [402, 284] on div "7" at bounding box center [408, 286] width 16 height 16
type input "[DATE]"
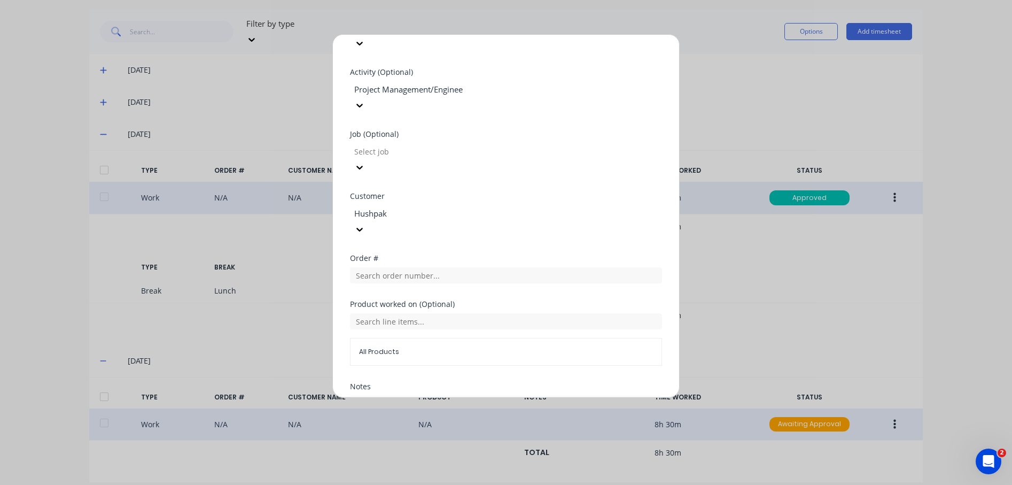
scroll to position [482, 0]
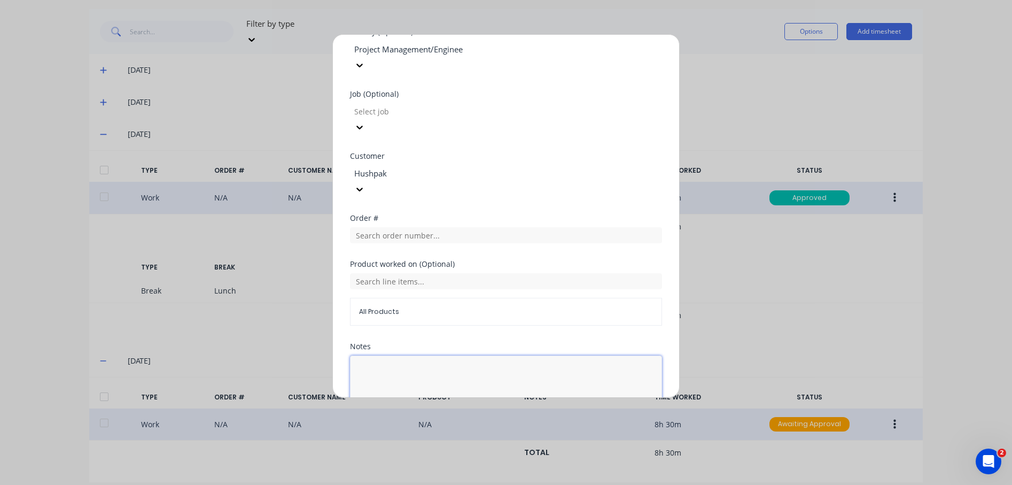
click at [460, 355] on textarea at bounding box center [506, 383] width 312 height 57
click at [495, 355] on textarea "Actual date worked" at bounding box center [506, 383] width 312 height 57
type textarea "Actual date worked [DATE]"
click at [477, 429] on button "Edit time tracking entry" at bounding box center [480, 437] width 91 height 17
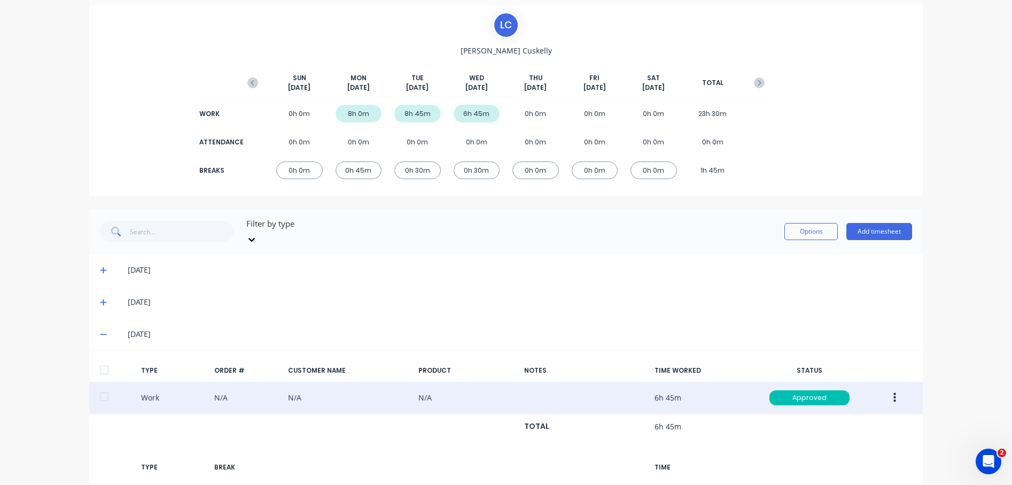
scroll to position [61, 0]
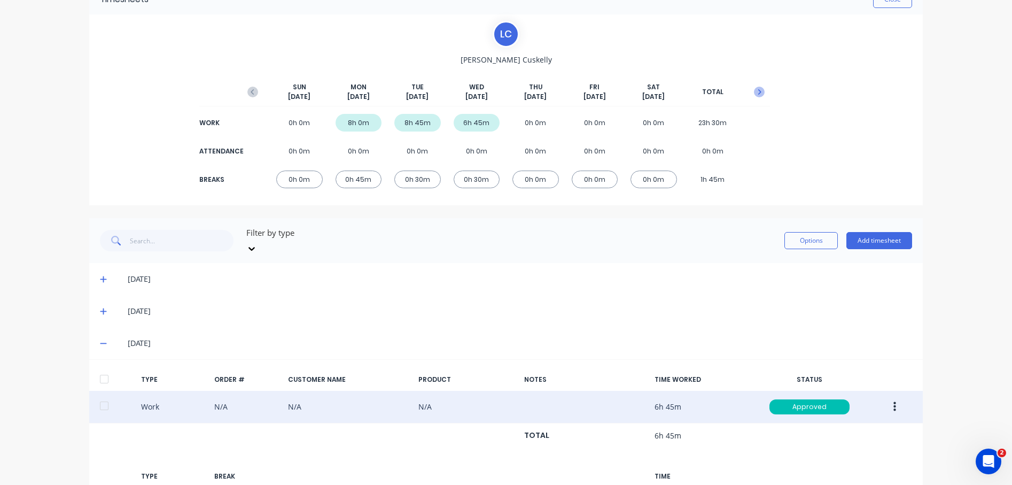
click at [759, 91] on icon "button" at bounding box center [759, 92] width 11 height 11
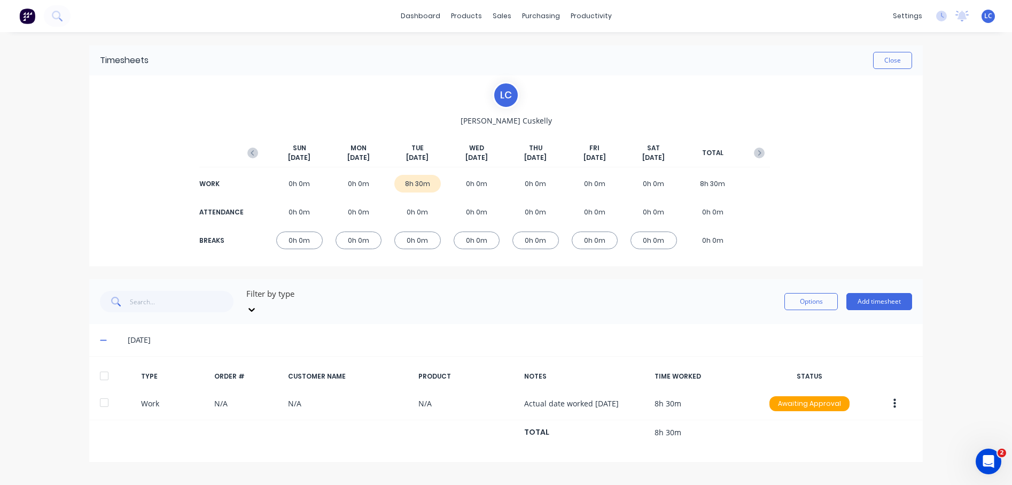
scroll to position [0, 0]
